Goal: Information Seeking & Learning: Find contact information

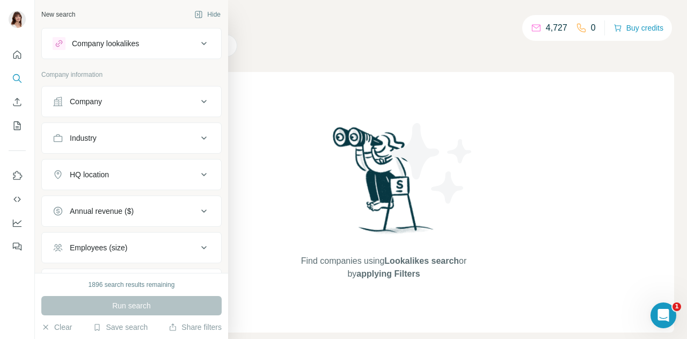
click at [106, 106] on div "Company" at bounding box center [125, 101] width 145 height 11
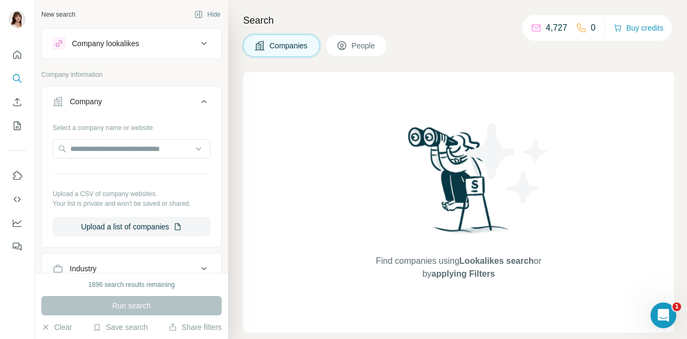
click at [128, 98] on div "Company" at bounding box center [125, 101] width 145 height 11
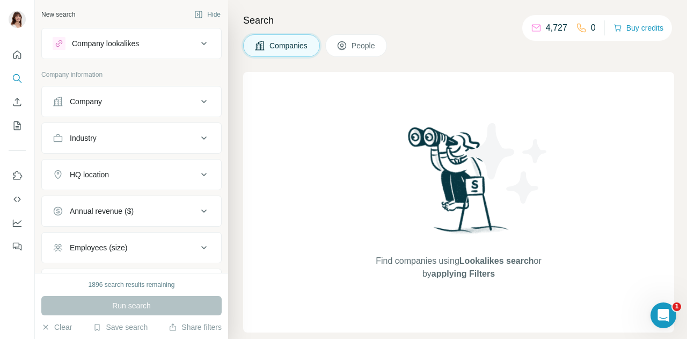
click at [128, 98] on div "Company" at bounding box center [125, 101] width 145 height 11
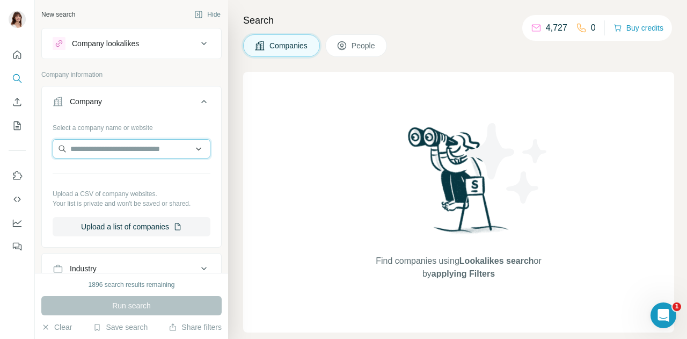
click at [127, 148] on input "text" at bounding box center [132, 148] width 158 height 19
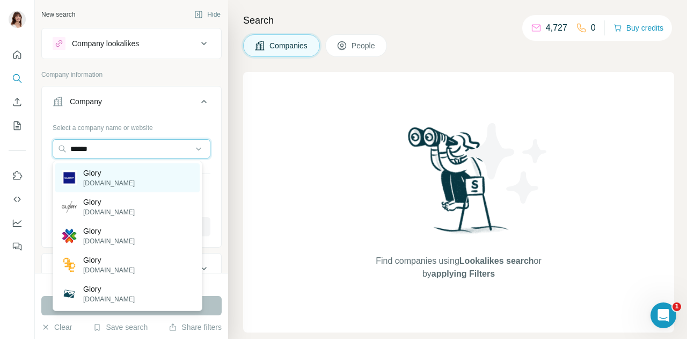
type input "*****"
click at [100, 171] on p "Glory" at bounding box center [109, 172] width 52 height 11
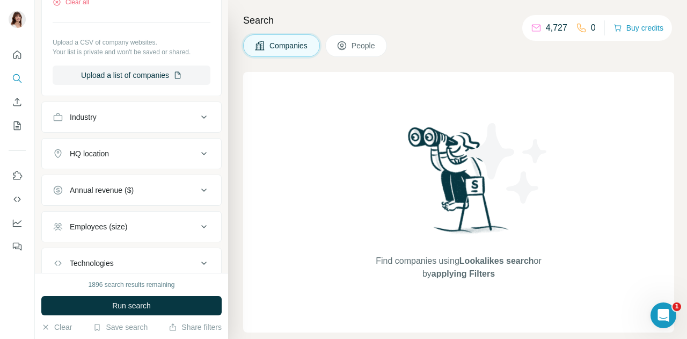
scroll to position [189, 0]
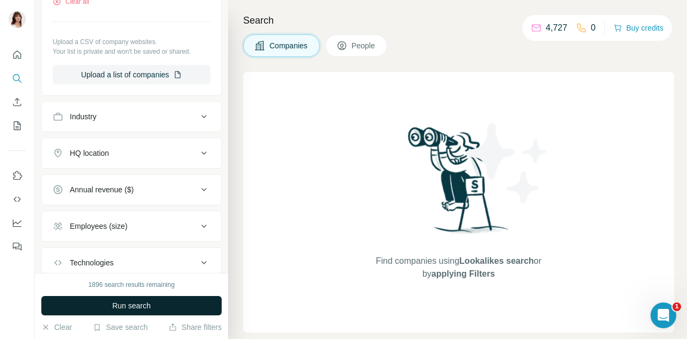
click at [142, 305] on span "Run search" at bounding box center [131, 305] width 39 height 11
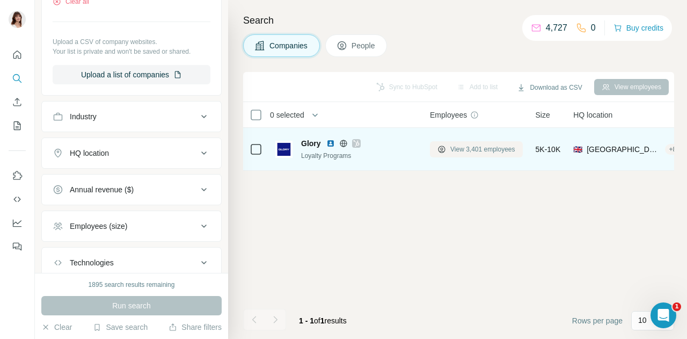
click at [455, 145] on span "View 3,401 employees" at bounding box center [482, 149] width 65 height 10
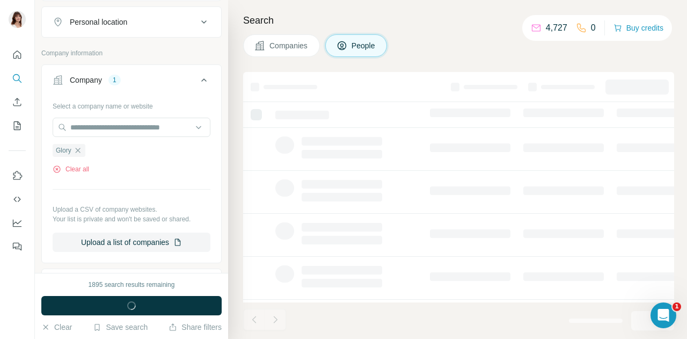
scroll to position [356, 0]
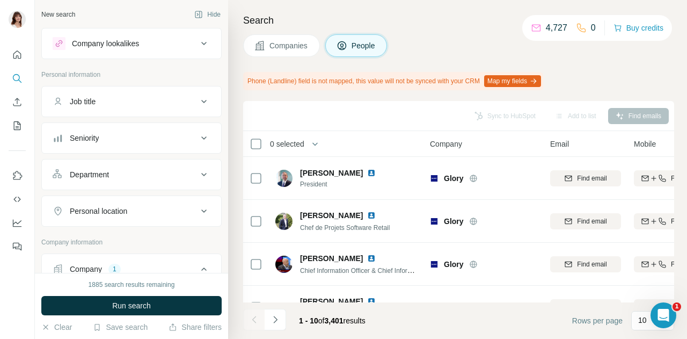
click at [139, 98] on div "Job title" at bounding box center [125, 101] width 145 height 11
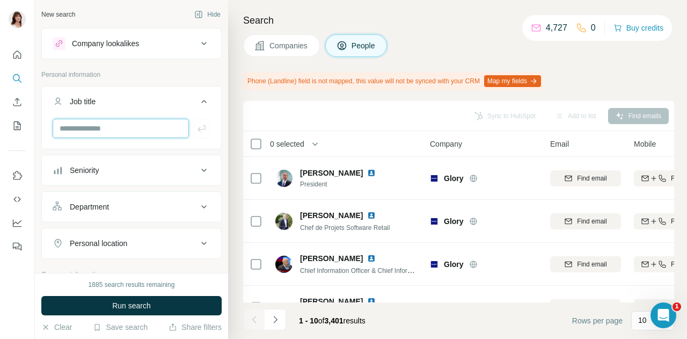
click at [105, 127] on input "text" at bounding box center [121, 128] width 136 height 19
type input "*********"
click at [196, 131] on icon "button" at bounding box center [201, 128] width 11 height 11
click at [117, 125] on input "text" at bounding box center [121, 128] width 136 height 19
type input "*****"
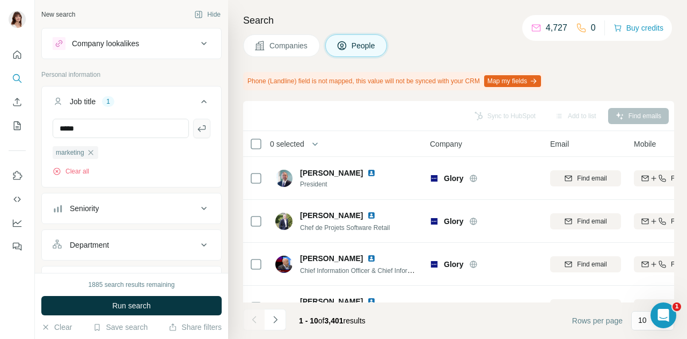
click at [196, 132] on icon "button" at bounding box center [201, 128] width 11 height 11
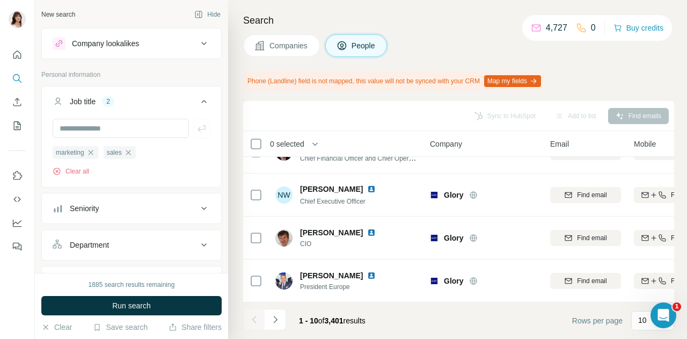
scroll to position [287, 0]
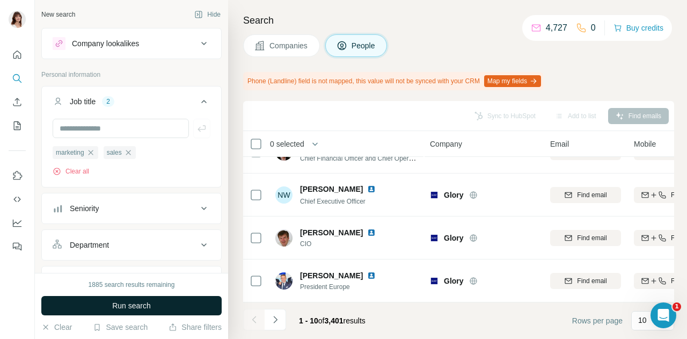
click at [150, 310] on span "Run search" at bounding box center [131, 305] width 39 height 11
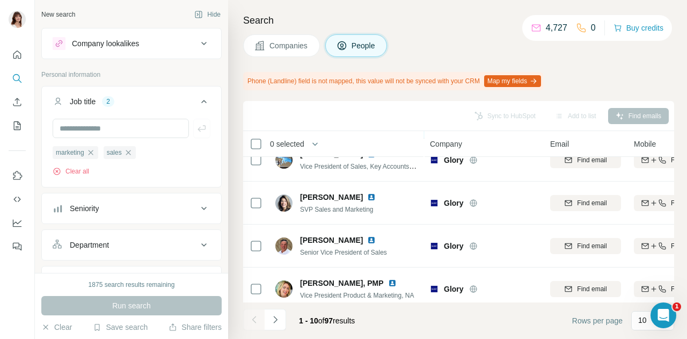
scroll to position [62, 0]
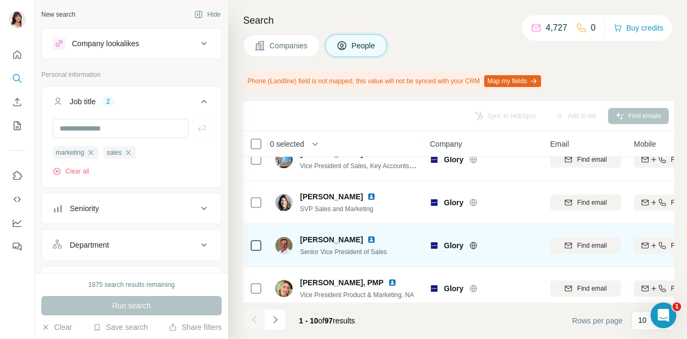
click at [367, 242] on img at bounding box center [371, 239] width 9 height 9
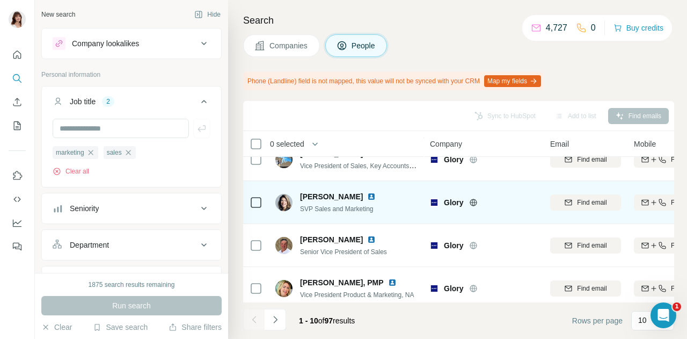
click at [367, 198] on img at bounding box center [371, 196] width 9 height 9
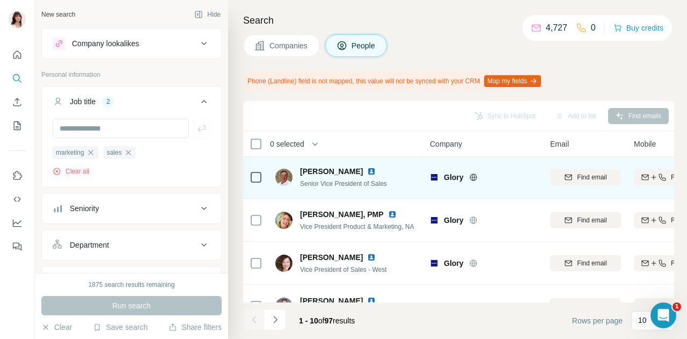
scroll to position [131, 0]
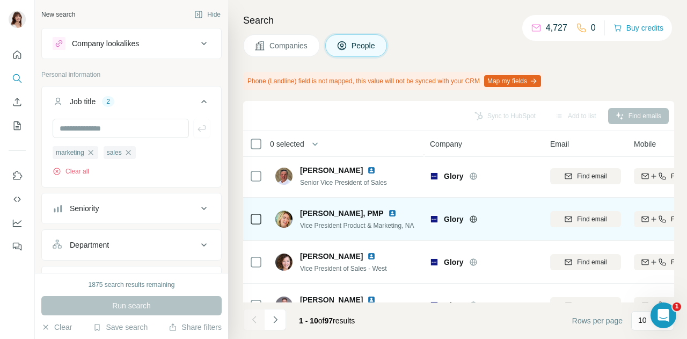
click at [388, 213] on img at bounding box center [392, 213] width 9 height 9
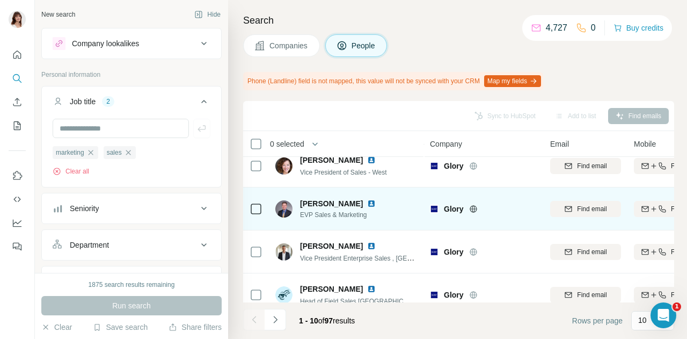
scroll to position [238, 0]
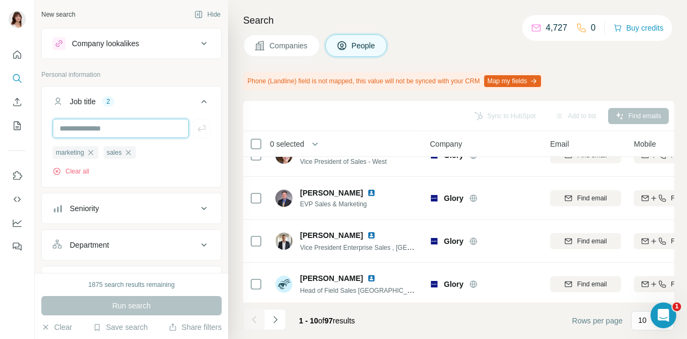
click at [123, 126] on input "text" at bounding box center [121, 128] width 136 height 19
type input "*****"
click at [194, 135] on button "button" at bounding box center [201, 128] width 17 height 19
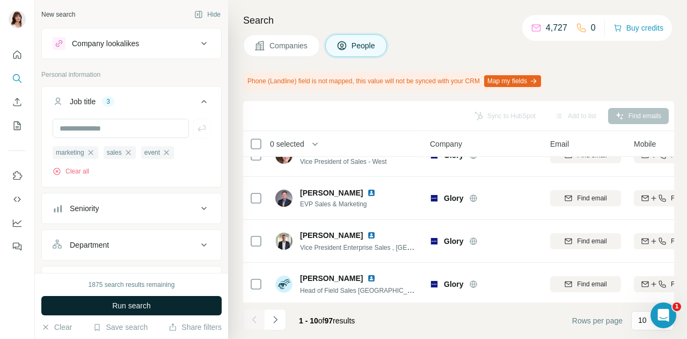
click at [151, 308] on span "Run search" at bounding box center [131, 305] width 39 height 11
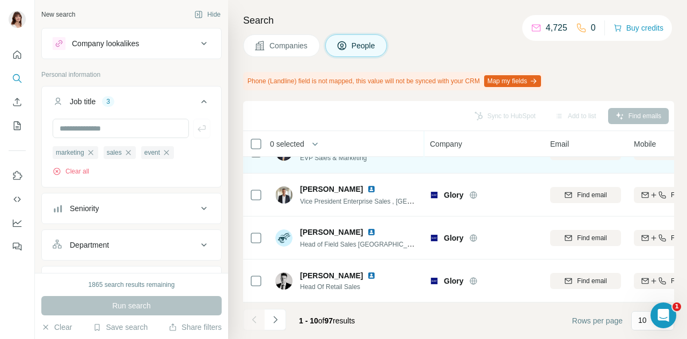
scroll to position [289, 0]
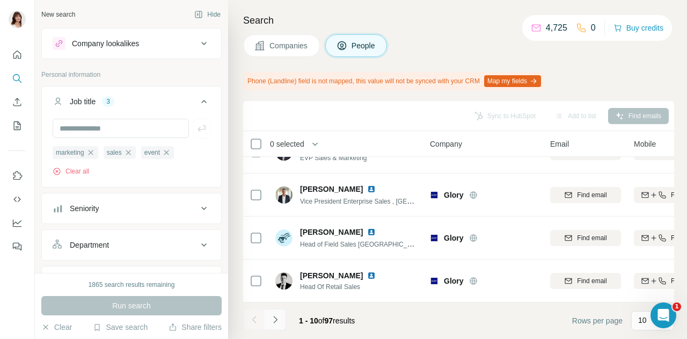
click at [276, 317] on icon "Navigate to next page" at bounding box center [275, 319] width 11 height 11
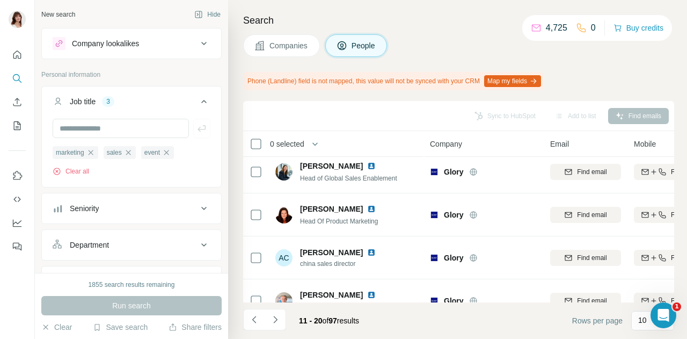
scroll to position [0, 0]
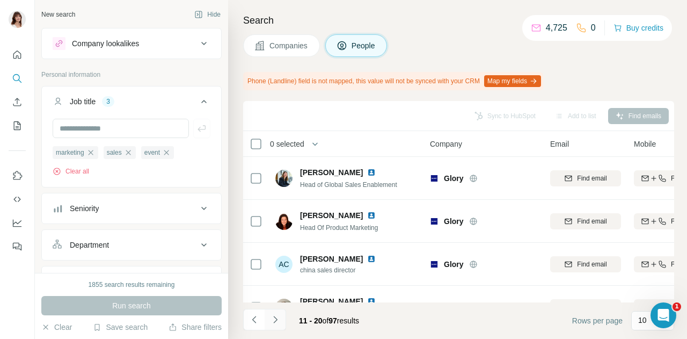
click at [280, 321] on button "Navigate to next page" at bounding box center [275, 319] width 21 height 21
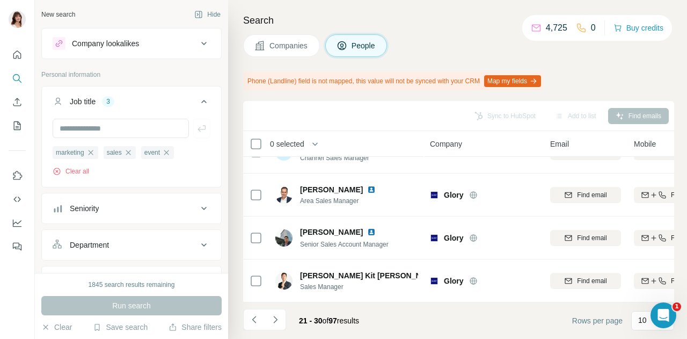
scroll to position [289, 0]
click at [279, 321] on icon "Navigate to next page" at bounding box center [275, 319] width 11 height 11
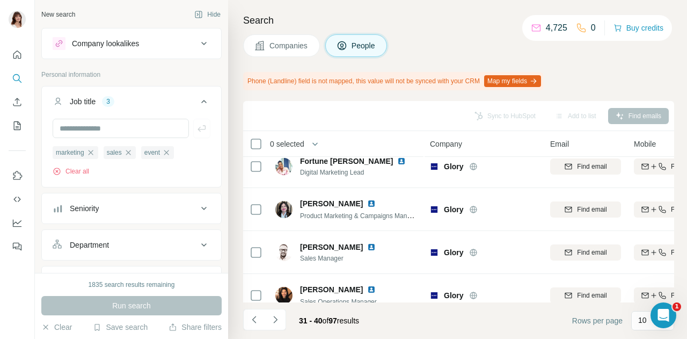
scroll to position [0, 0]
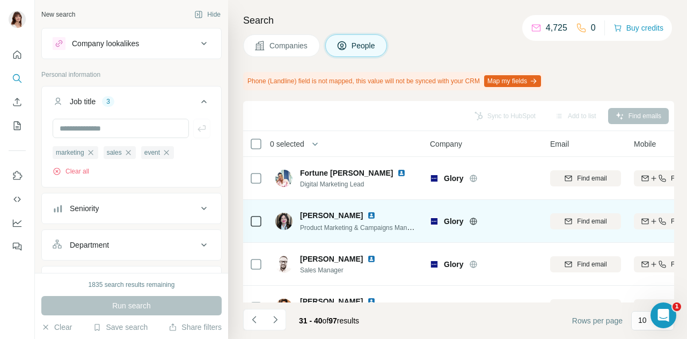
click at [372, 215] on img at bounding box center [371, 215] width 9 height 9
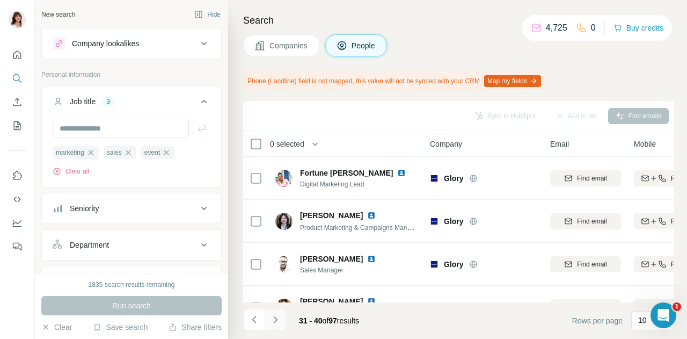
click at [277, 316] on icon "Navigate to next page" at bounding box center [275, 319] width 11 height 11
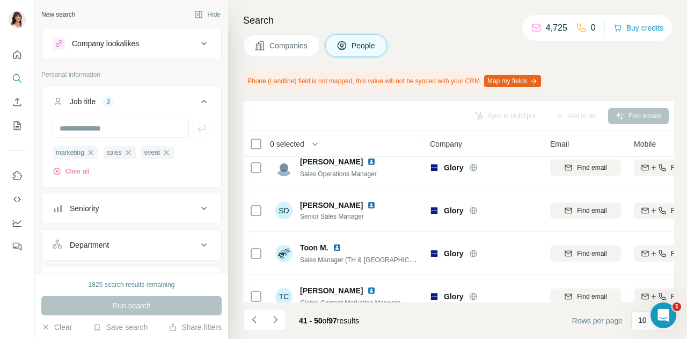
scroll to position [289, 0]
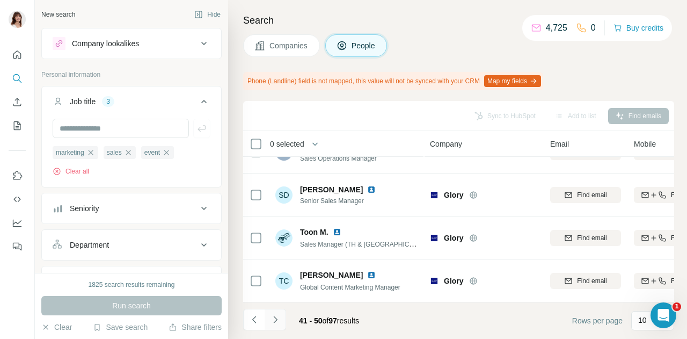
click at [277, 320] on icon "Navigate to next page" at bounding box center [275, 319] width 11 height 11
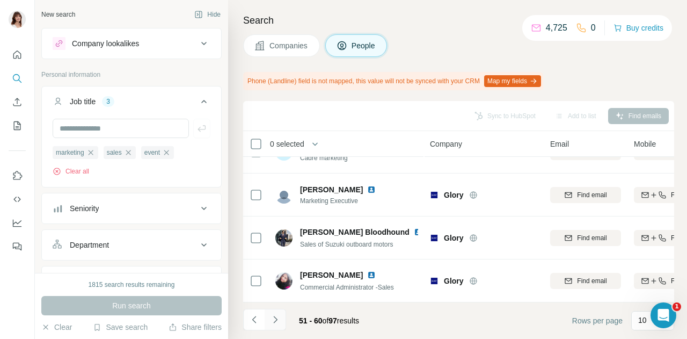
click at [275, 315] on icon "Navigate to next page" at bounding box center [275, 319] width 11 height 11
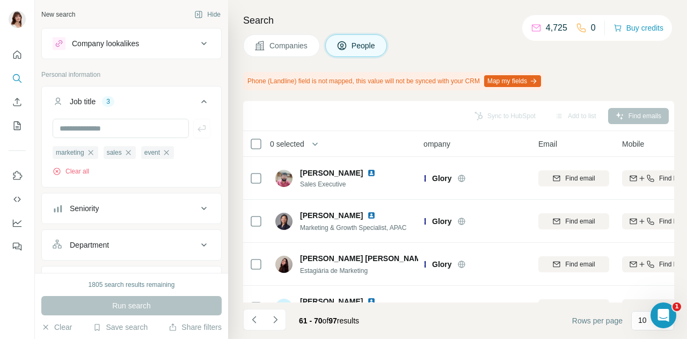
scroll to position [1, 12]
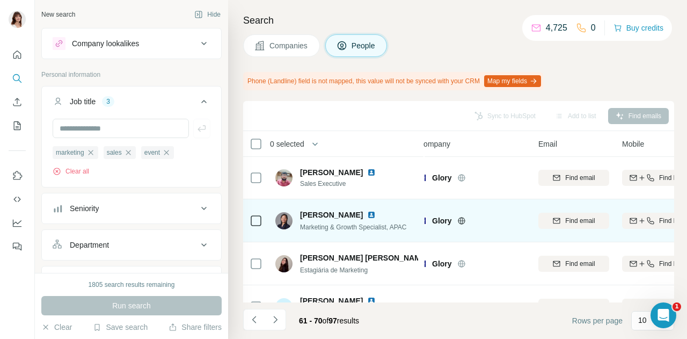
click at [367, 214] on img at bounding box center [371, 214] width 9 height 9
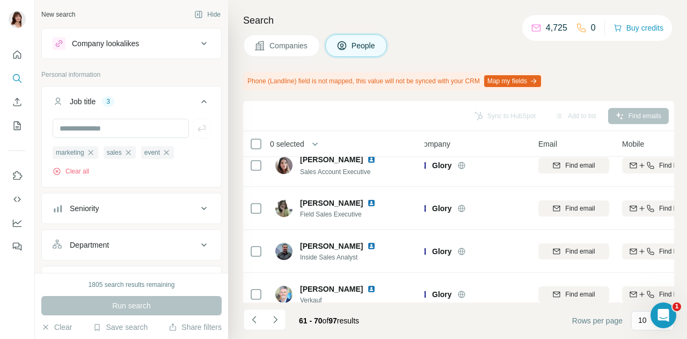
scroll to position [289, 12]
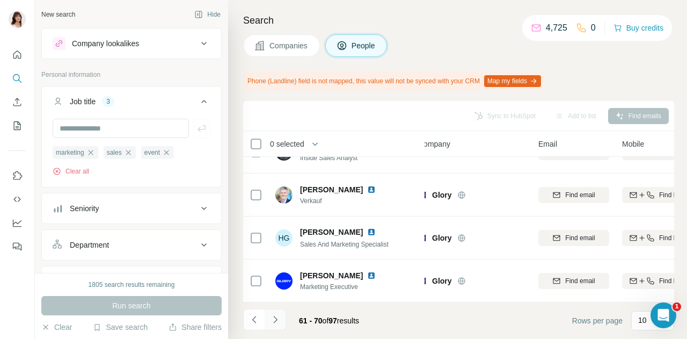
click at [278, 318] on icon "Navigate to next page" at bounding box center [275, 319] width 11 height 11
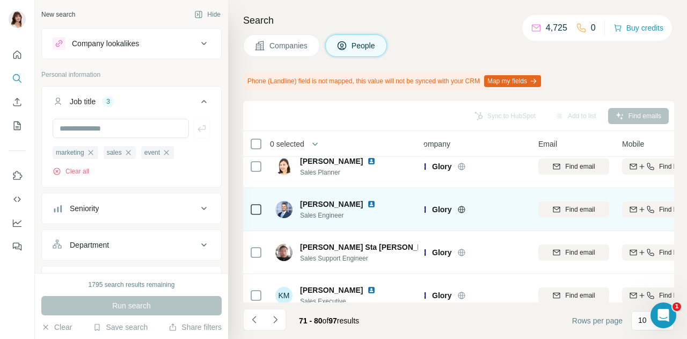
scroll to position [0, 12]
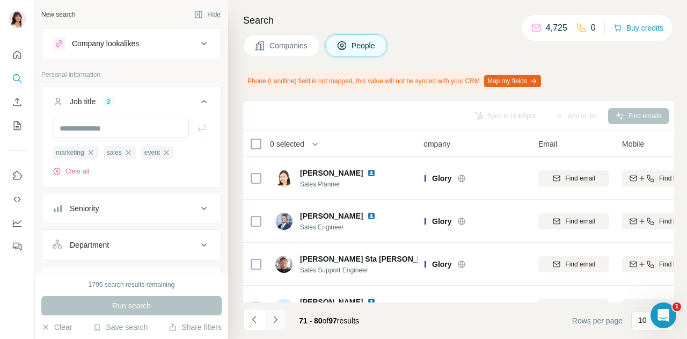
click at [276, 321] on icon "Navigate to next page" at bounding box center [275, 319] width 11 height 11
click at [641, 318] on p "10" at bounding box center [642, 320] width 9 height 11
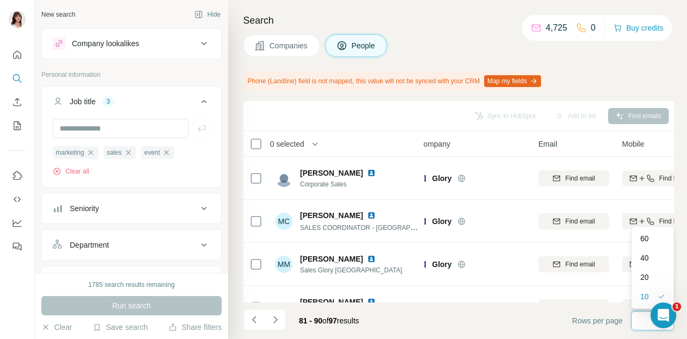
scroll to position [0, 0]
click at [645, 231] on div "60" at bounding box center [653, 238] width 38 height 19
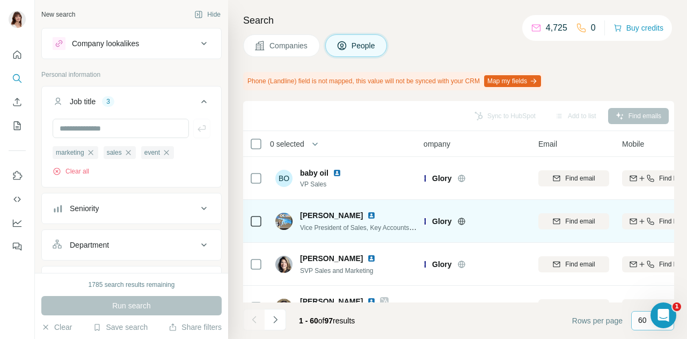
scroll to position [14, 12]
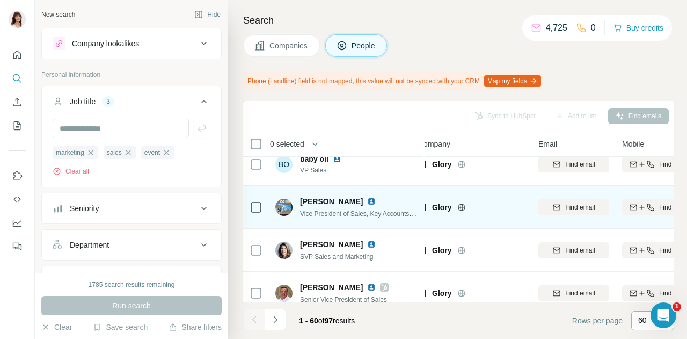
click at [367, 200] on img at bounding box center [371, 201] width 9 height 9
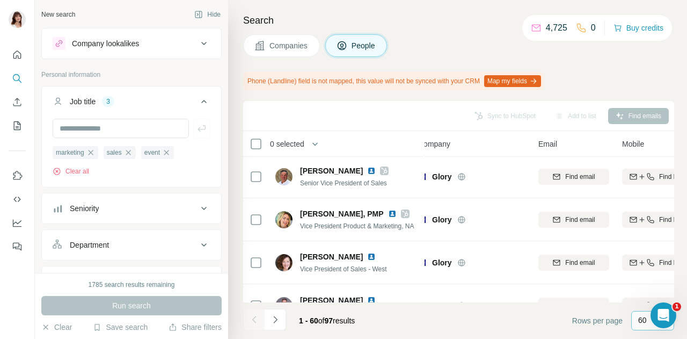
scroll to position [166, 12]
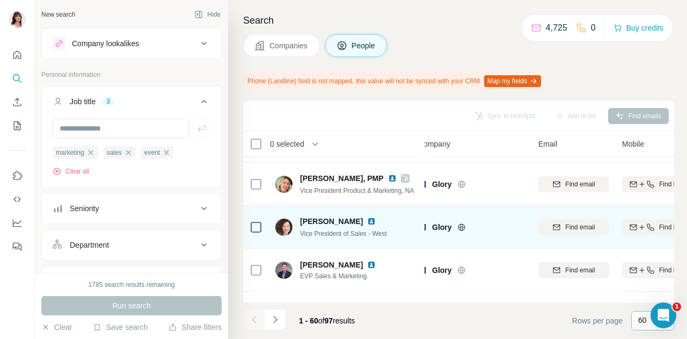
click at [367, 221] on img at bounding box center [371, 221] width 9 height 9
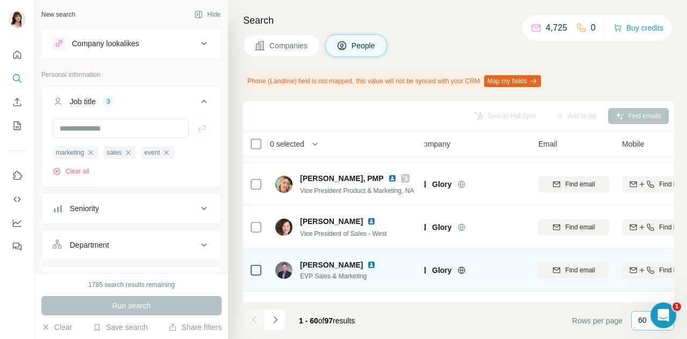
click at [367, 265] on img at bounding box center [371, 264] width 9 height 9
